Goal: Book appointment/travel/reservation

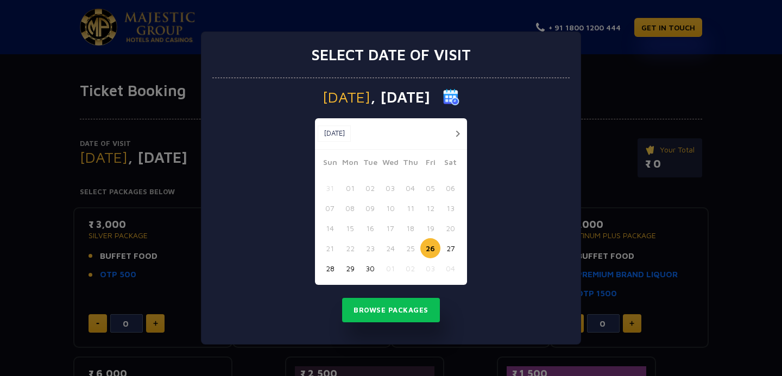
click at [391, 272] on button "01" at bounding box center [390, 269] width 20 height 20
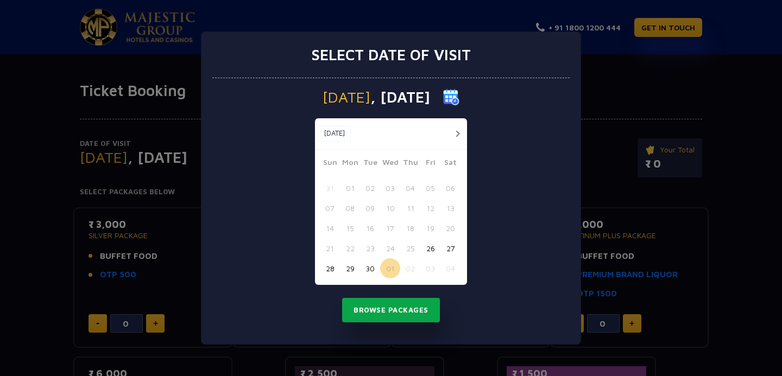
click at [391, 317] on button "Browse Packages" at bounding box center [391, 310] width 98 height 25
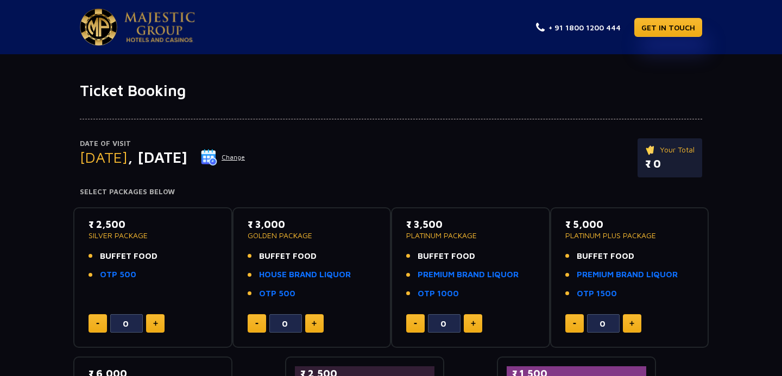
click at [148, 27] on img at bounding box center [159, 27] width 71 height 30
